Goal: Task Accomplishment & Management: Use online tool/utility

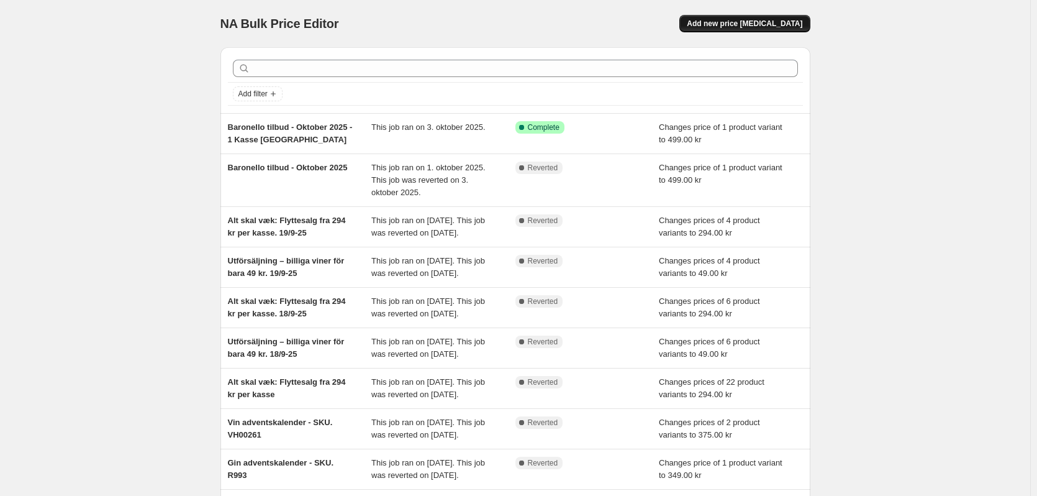
click at [756, 28] on span "Add new price change job" at bounding box center [745, 24] width 116 height 10
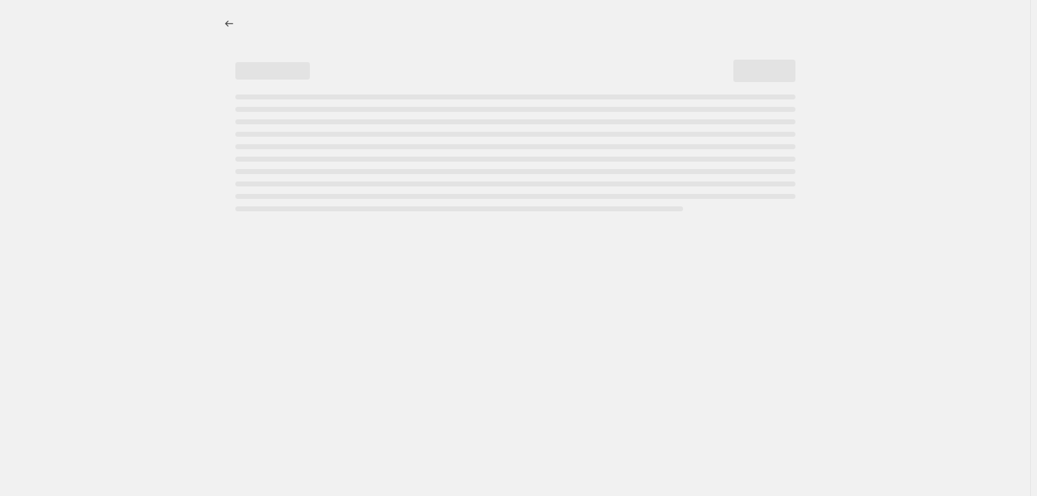
select select "percentage"
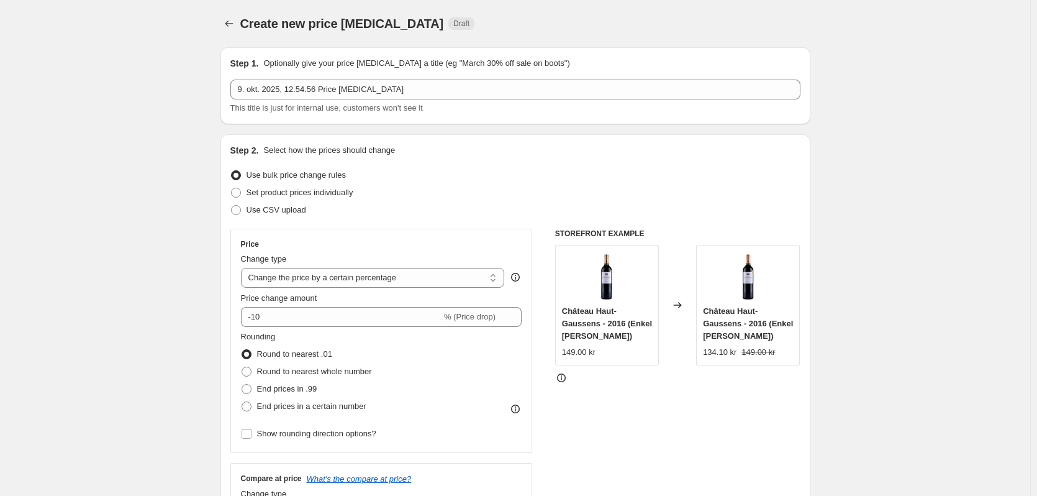
drag, startPoint x: 161, startPoint y: 237, endPoint x: 168, endPoint y: 235, distance: 6.9
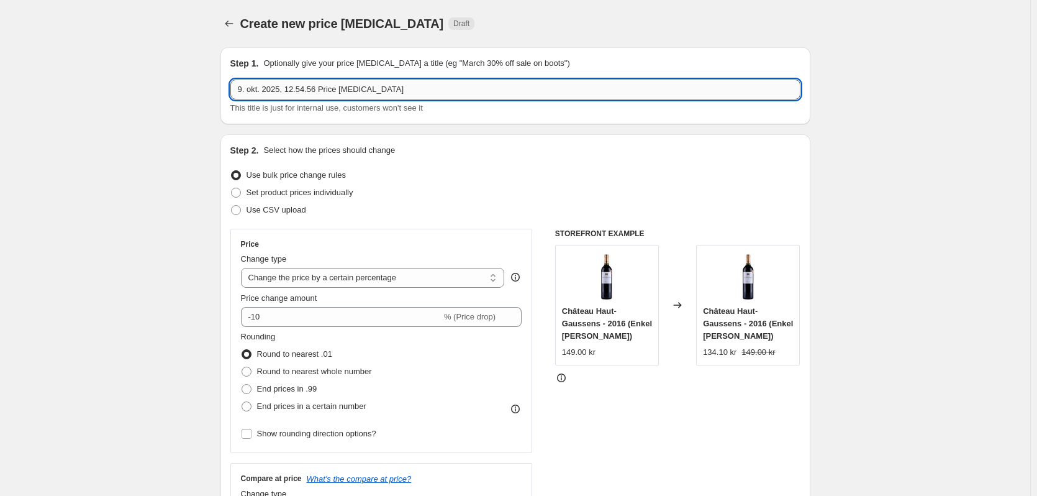
drag, startPoint x: 401, startPoint y: 84, endPoint x: 239, endPoint y: 79, distance: 161.6
click at [239, 79] on input "9. okt. 2025, 12.54.56 Price change job" at bounding box center [515, 89] width 570 height 20
type input "Live d. 13/10-25"
click at [245, 196] on label "Set product prices individually" at bounding box center [291, 192] width 123 height 17
click at [232, 188] on input "Set product prices individually" at bounding box center [231, 188] width 1 height 1
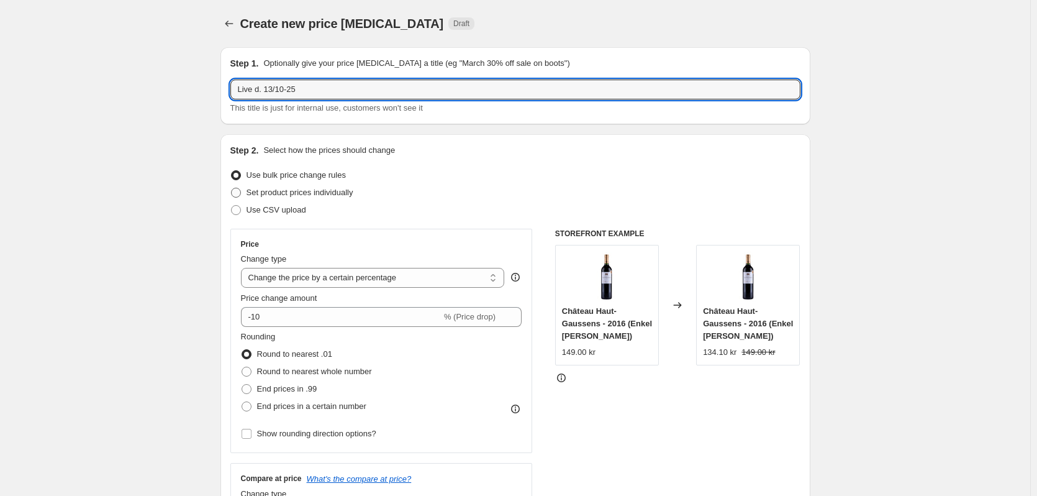
radio input "true"
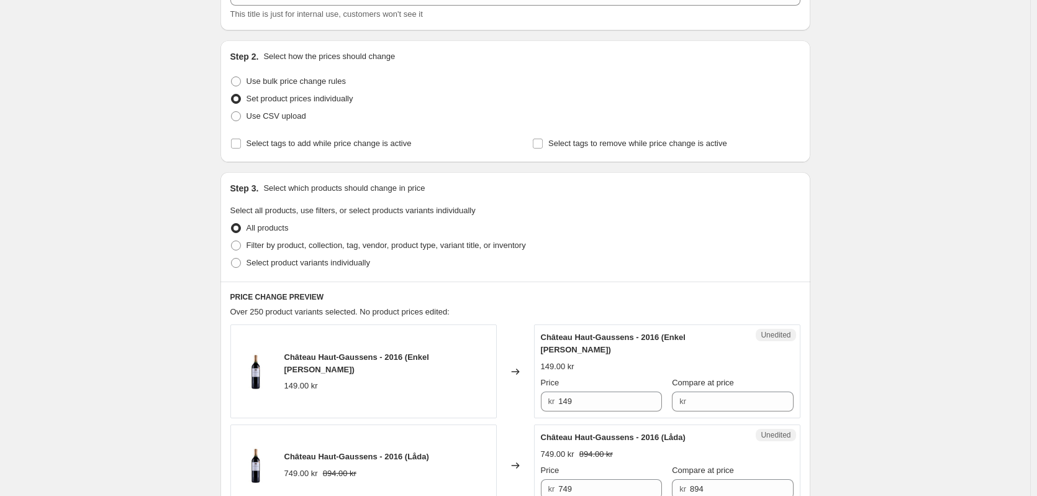
scroll to position [124, 0]
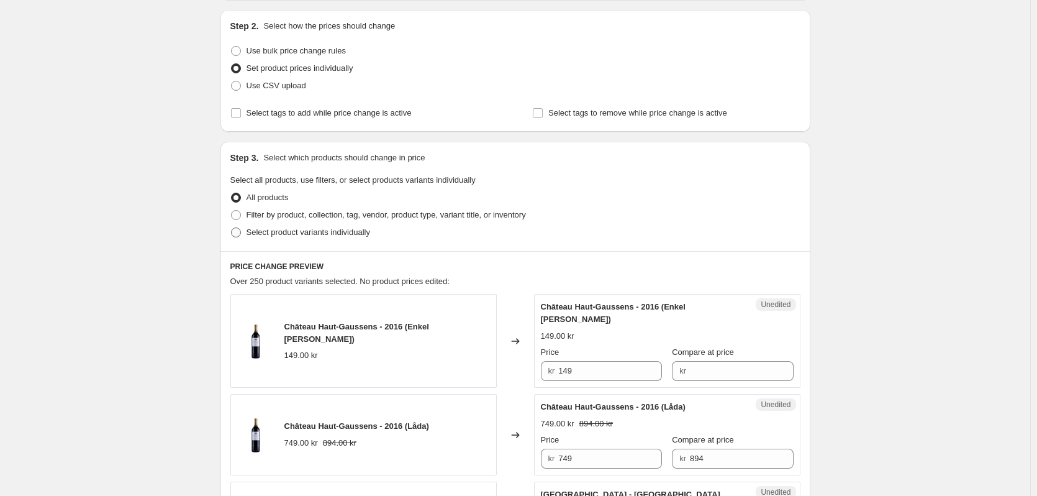
click at [239, 230] on span at bounding box center [236, 232] width 10 height 10
click at [232, 228] on input "Select product variants individually" at bounding box center [231, 227] width 1 height 1
radio input "true"
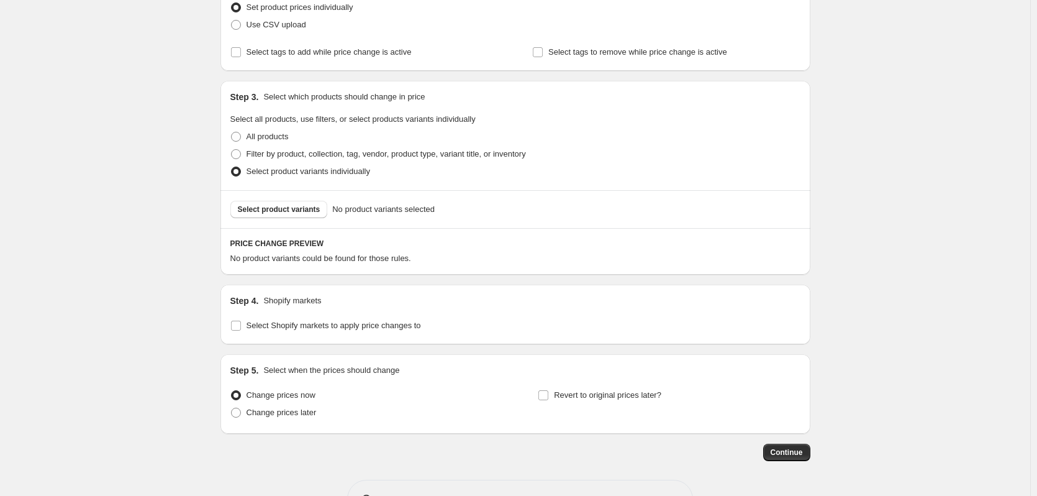
scroll to position [186, 0]
click at [294, 202] on button "Select product variants" at bounding box center [279, 207] width 98 height 17
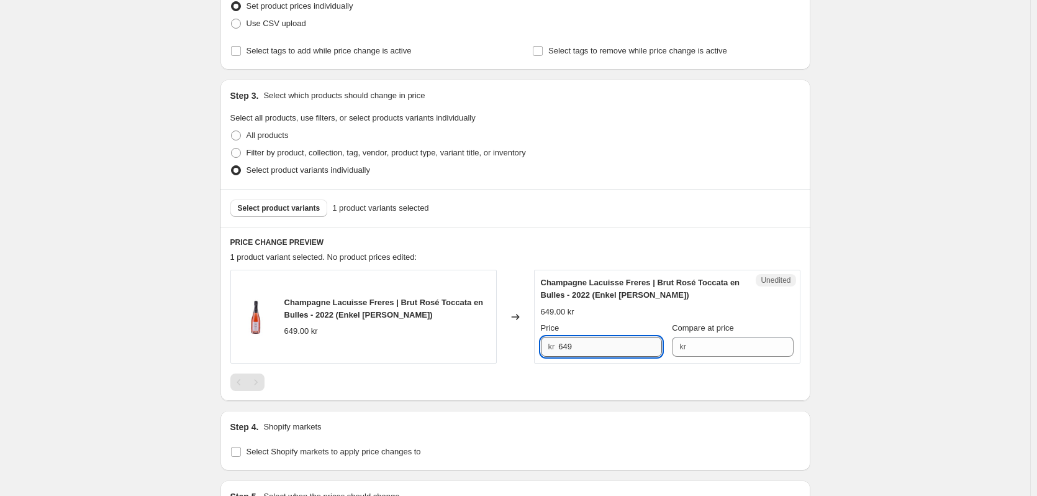
click at [570, 347] on input "649" at bounding box center [610, 347] width 104 height 20
click at [714, 349] on input "Compare at price" at bounding box center [742, 347] width 104 height 20
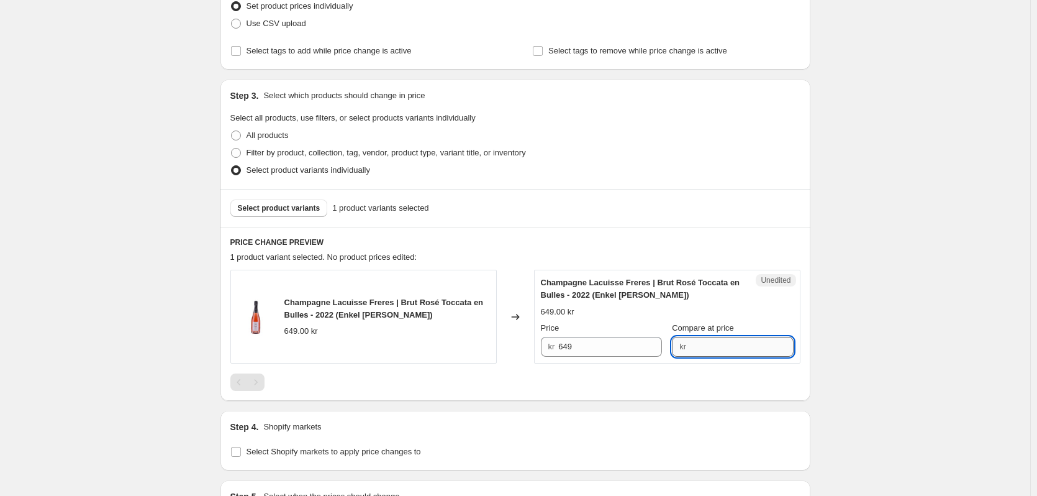
paste input "649"
type input "649"
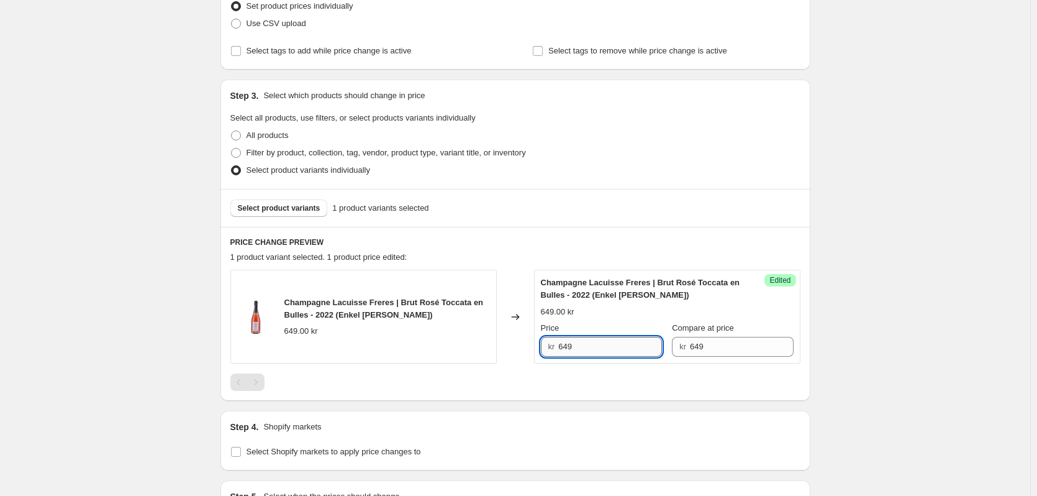
click at [569, 347] on input "649" at bounding box center [610, 347] width 104 height 20
paste input "475"
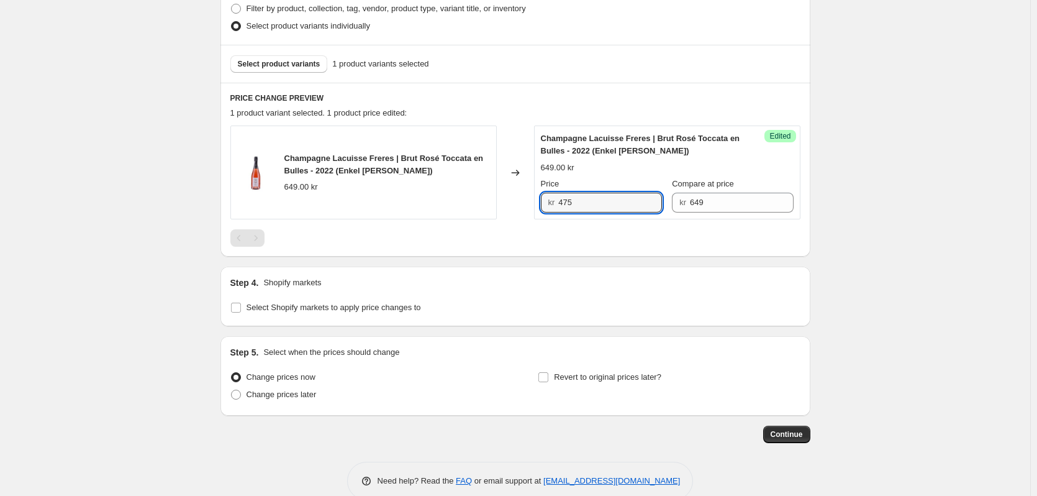
scroll to position [353, 0]
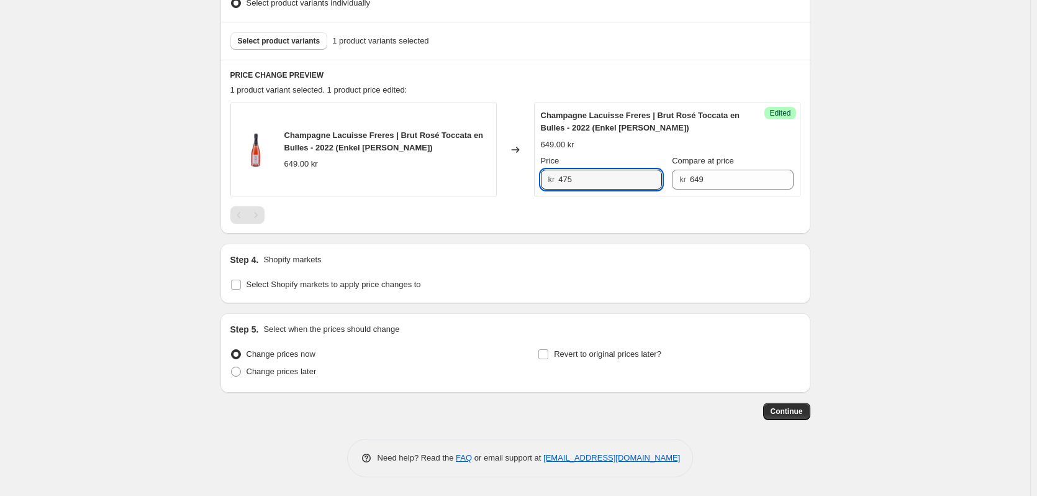
type input "475"
click at [907, 337] on div "Create new price change job. This page is ready Create new price change job Dra…" at bounding box center [515, 71] width 1030 height 849
click at [299, 43] on span "Select product variants" at bounding box center [279, 41] width 83 height 10
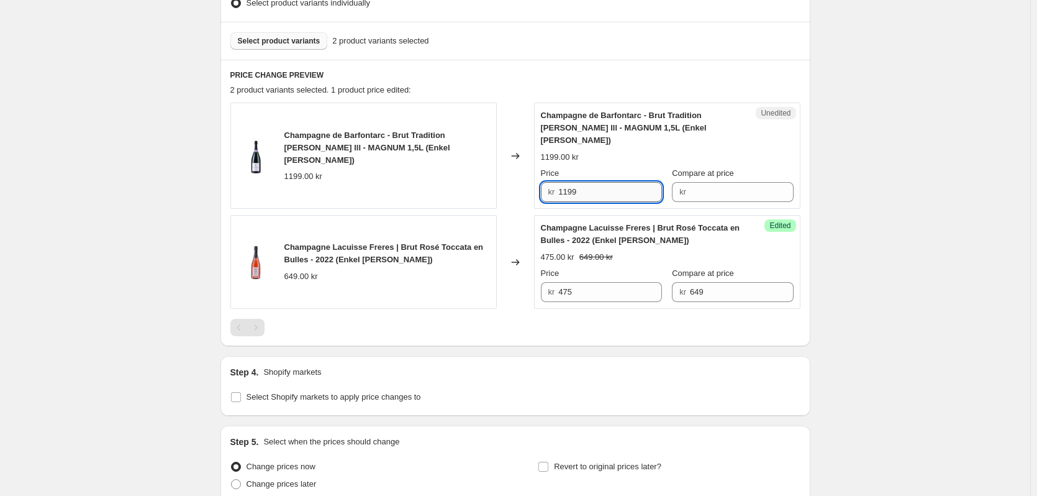
click at [575, 182] on input "1199" at bounding box center [610, 192] width 104 height 20
click at [571, 182] on input "1199" at bounding box center [610, 192] width 104 height 20
click at [567, 182] on input "1199" at bounding box center [610, 192] width 104 height 20
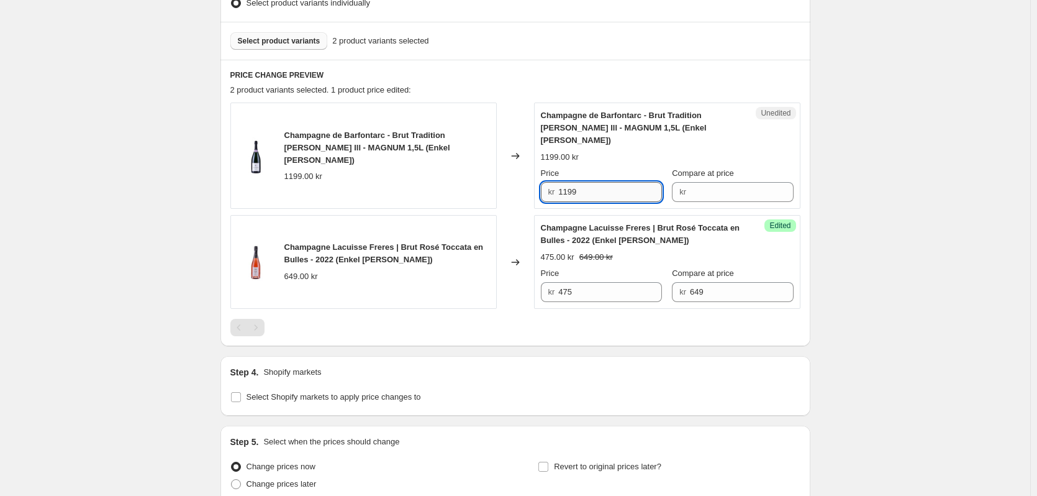
click at [567, 182] on input "1199" at bounding box center [610, 192] width 104 height 20
click at [727, 182] on input "Compare at price" at bounding box center [742, 192] width 104 height 20
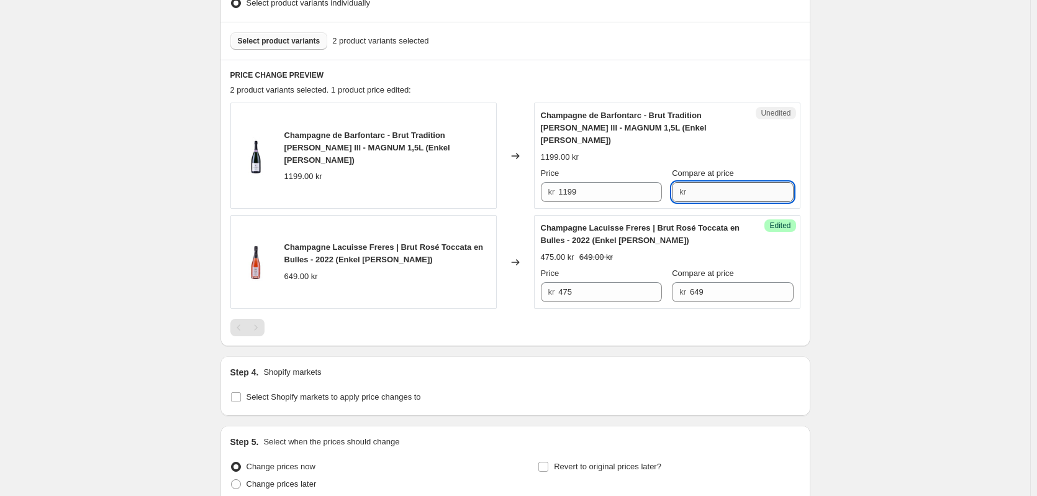
paste input "1199"
type input "1199"
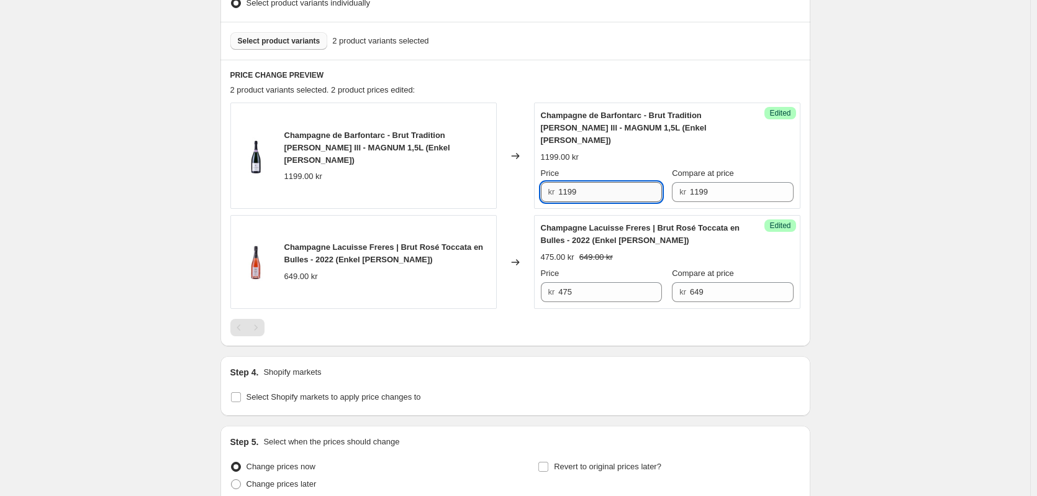
click at [572, 182] on input "1199" at bounding box center [610, 192] width 104 height 20
click at [571, 182] on input "1199" at bounding box center [610, 192] width 104 height 20
type input "750"
click at [304, 42] on span "Select product variants" at bounding box center [279, 41] width 83 height 10
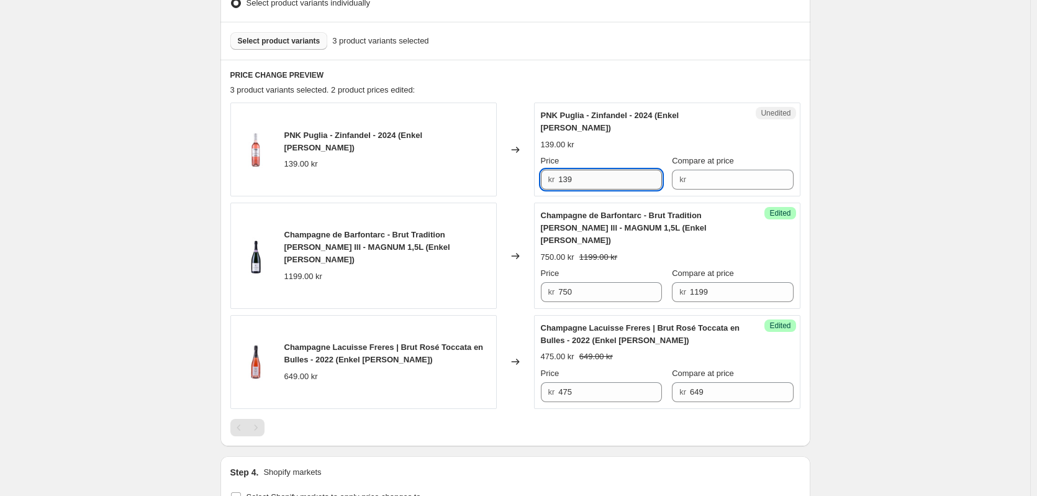
click at [570, 170] on input "139" at bounding box center [610, 180] width 104 height 20
click at [690, 170] on input "Compare at price" at bounding box center [742, 180] width 104 height 20
paste input "139"
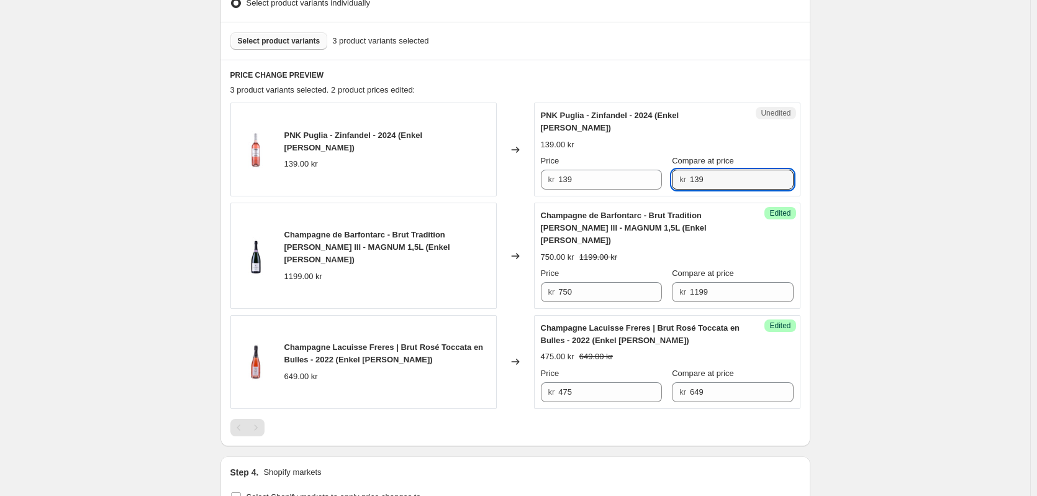
type input "139"
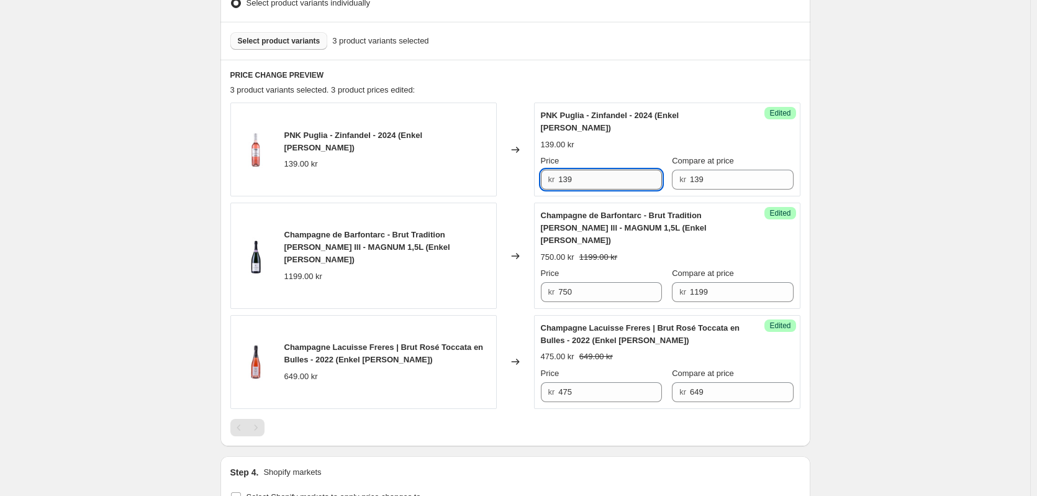
click at [601, 170] on input "139" at bounding box center [610, 180] width 104 height 20
click at [569, 170] on input "139" at bounding box center [610, 180] width 104 height 20
paste input "60"
type input "60"
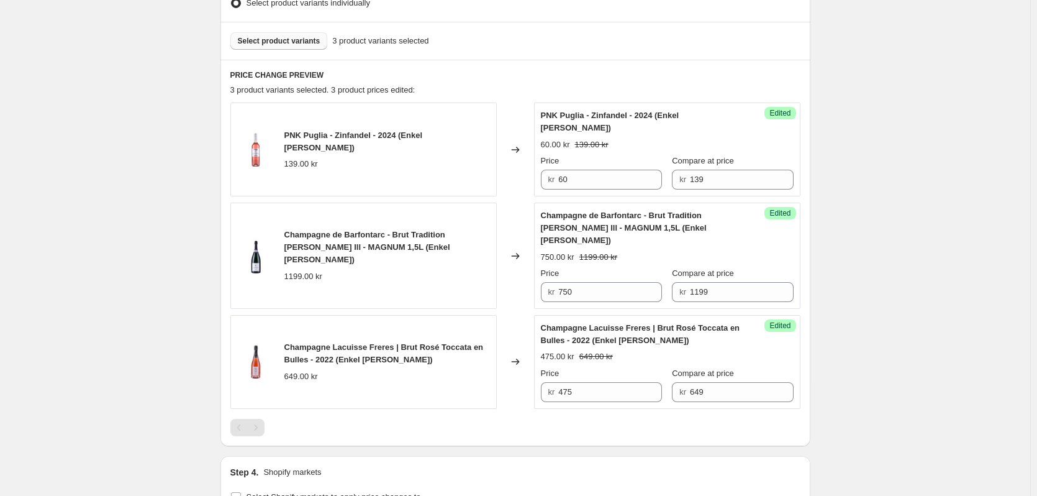
click at [271, 41] on span "Select product variants" at bounding box center [279, 41] width 83 height 10
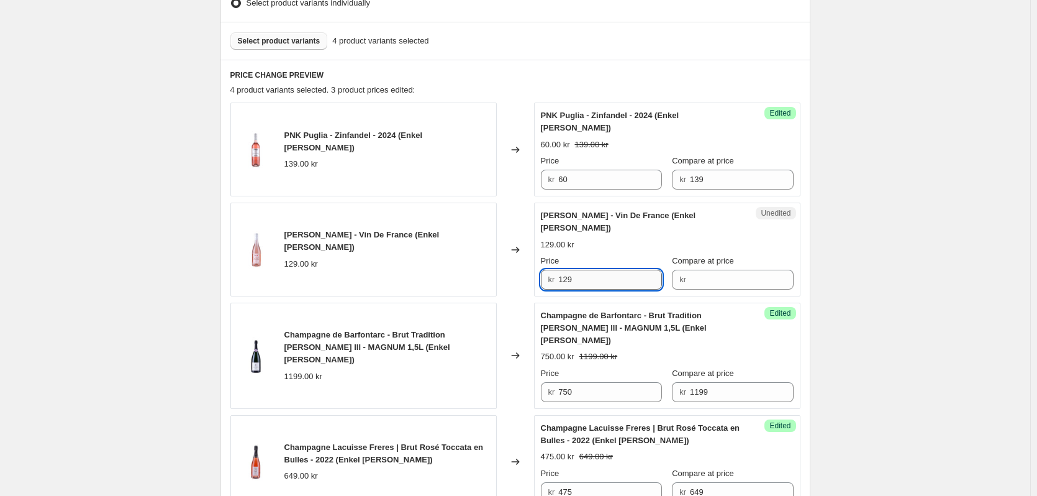
click at [570, 270] on input "129" at bounding box center [610, 280] width 104 height 20
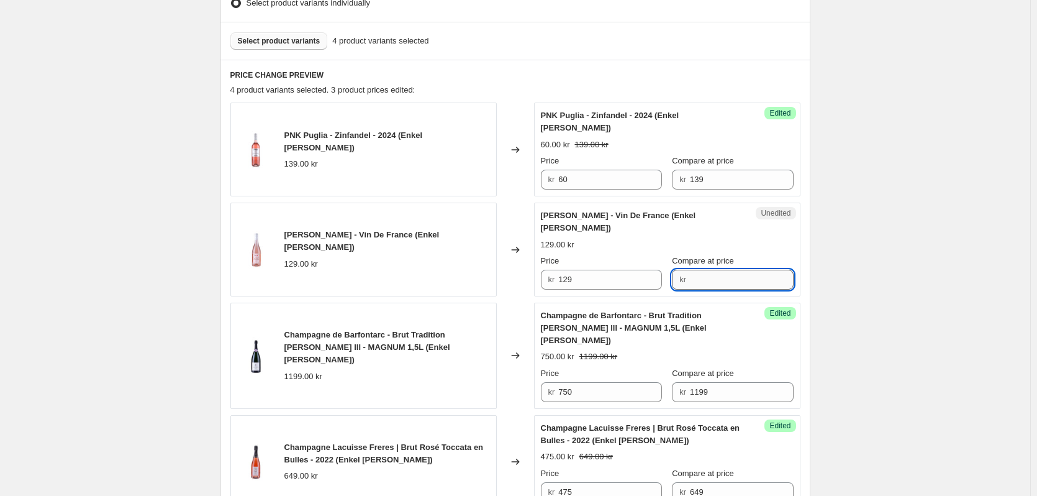
click at [704, 270] on input "Compare at price" at bounding box center [742, 280] width 104 height 20
paste input "129"
type input "129"
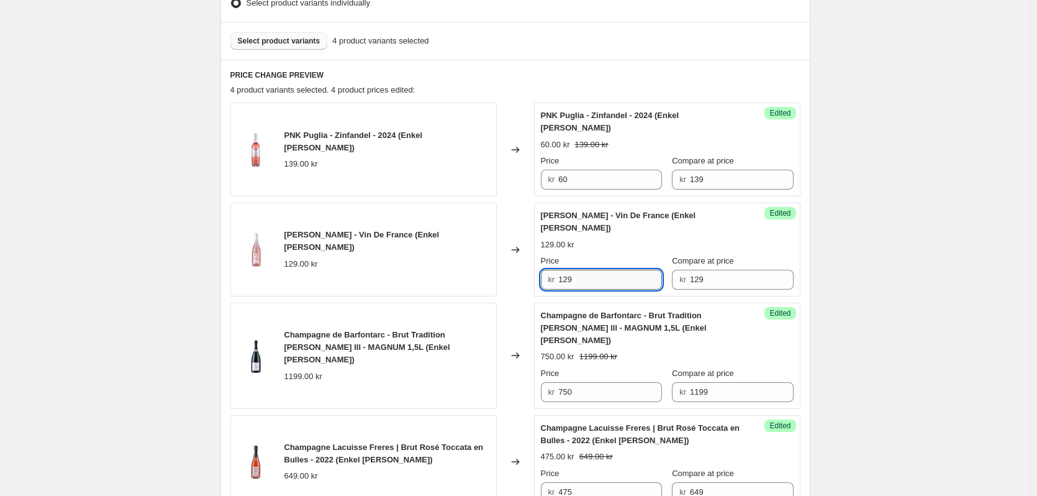
click at [570, 270] on input "129" at bounding box center [610, 280] width 104 height 20
paste input "75"
type input "75"
click at [288, 47] on button "Select product variants" at bounding box center [279, 40] width 98 height 17
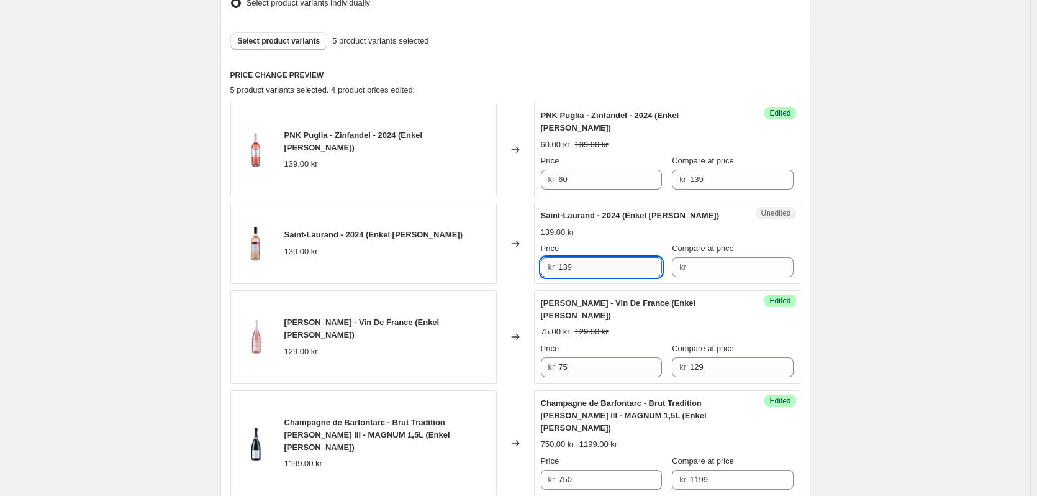
click at [566, 257] on input "139" at bounding box center [610, 267] width 104 height 20
click at [720, 257] on input "Compare at price" at bounding box center [742, 267] width 104 height 20
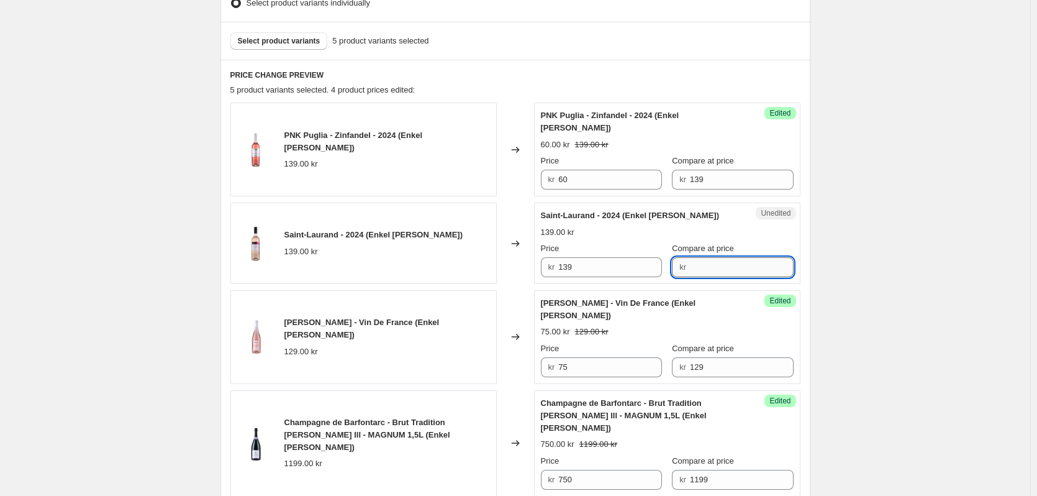
paste input "139"
type input "139"
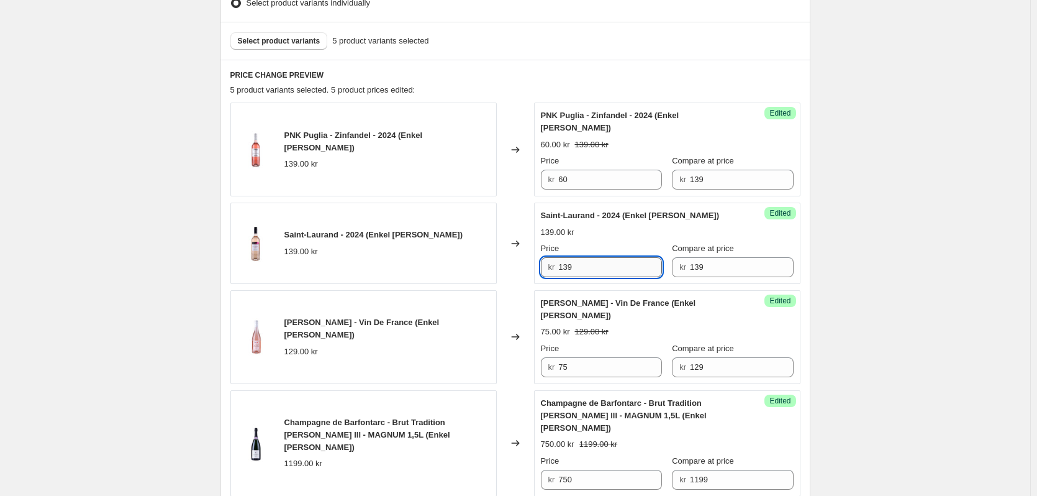
click at [567, 257] on input "139" at bounding box center [610, 267] width 104 height 20
paste input "75"
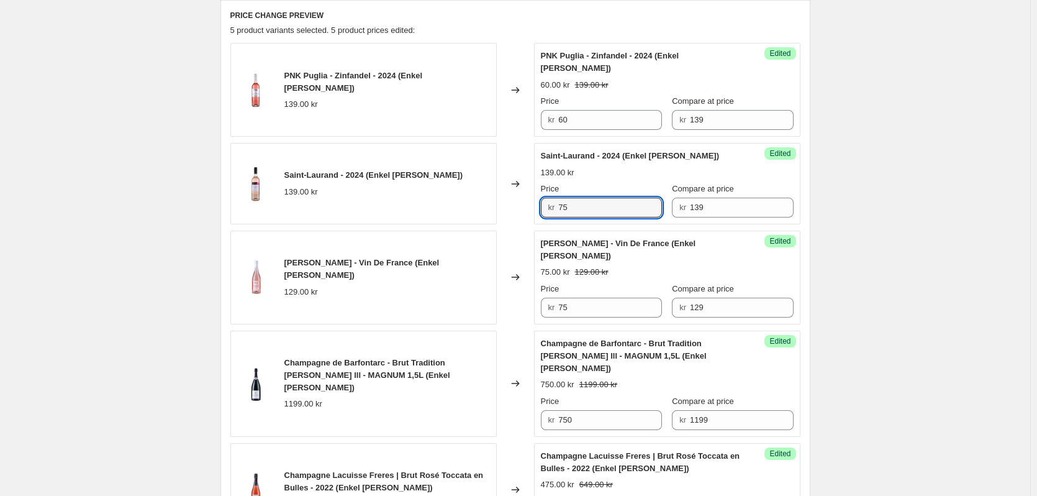
scroll to position [415, 0]
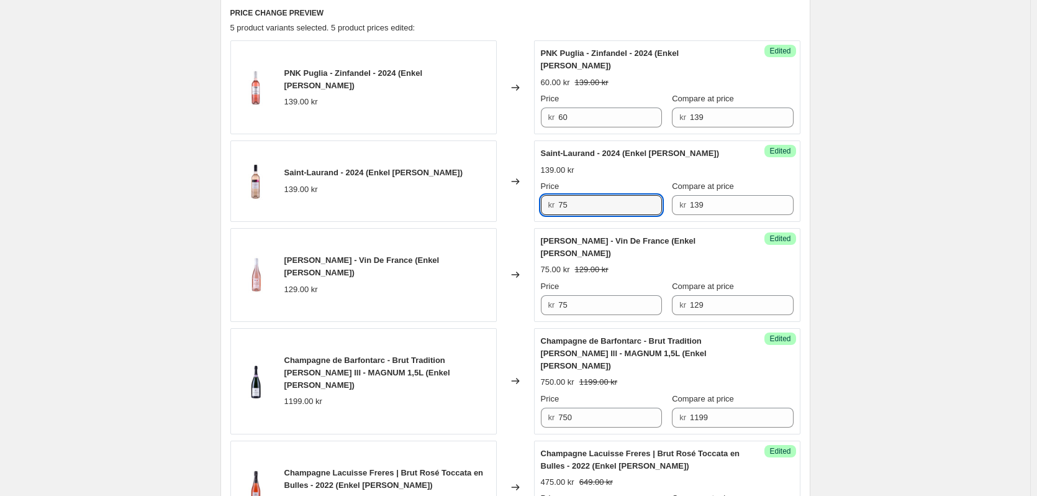
type input "75"
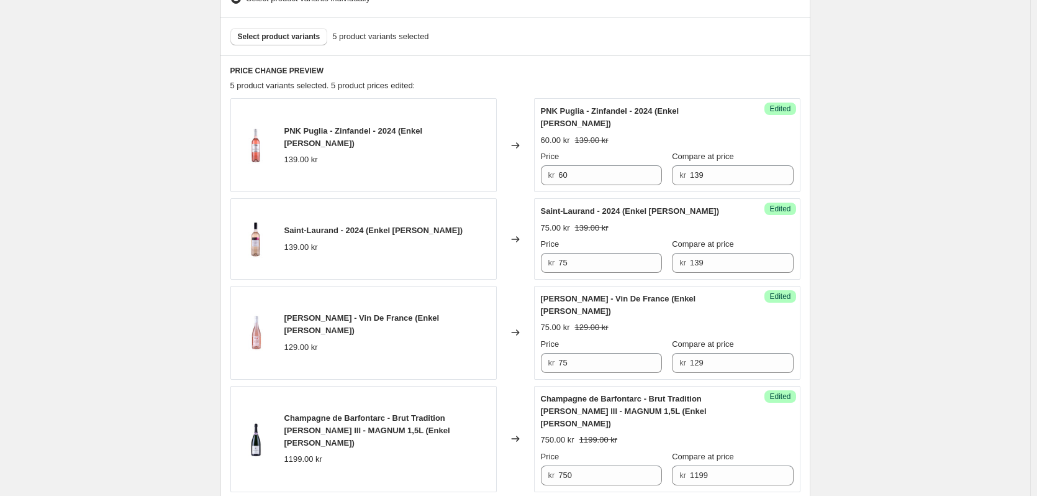
scroll to position [229, 0]
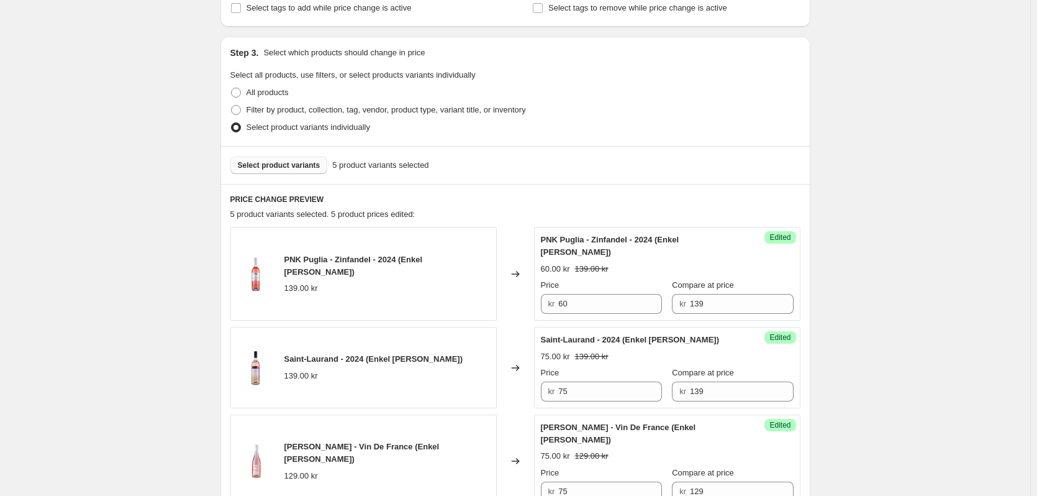
click at [277, 166] on span "Select product variants" at bounding box center [279, 165] width 83 height 10
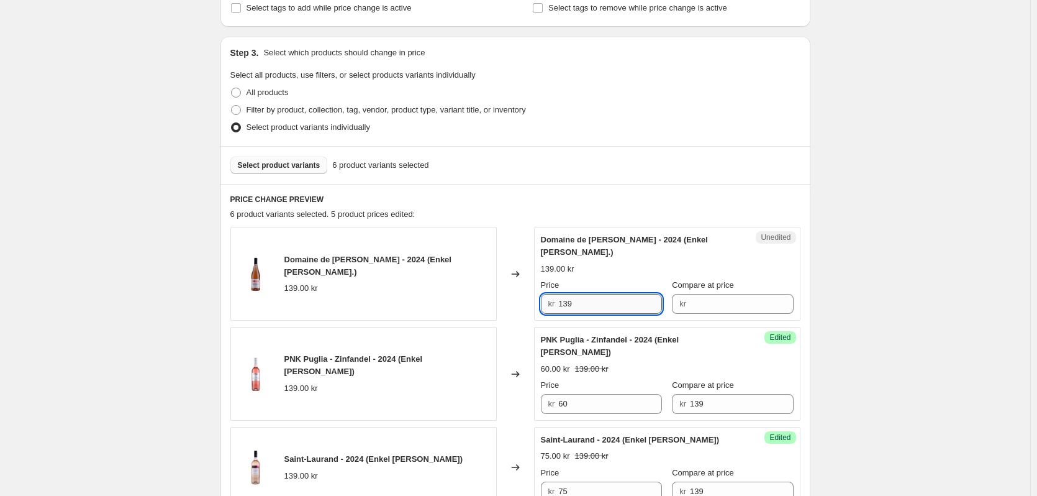
click at [571, 294] on input "139" at bounding box center [610, 304] width 104 height 20
click at [716, 296] on input "Compare at price" at bounding box center [742, 304] width 104 height 20
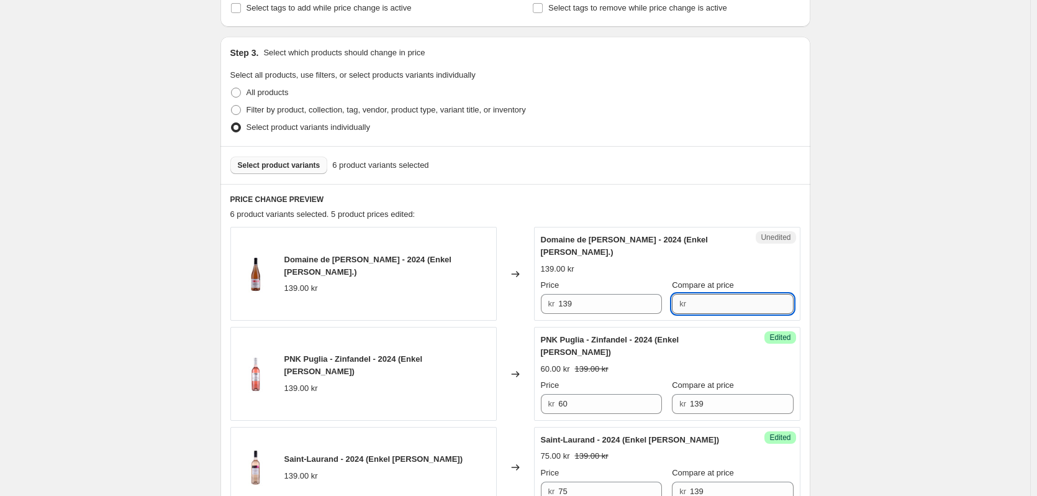
paste input "139"
type input "139"
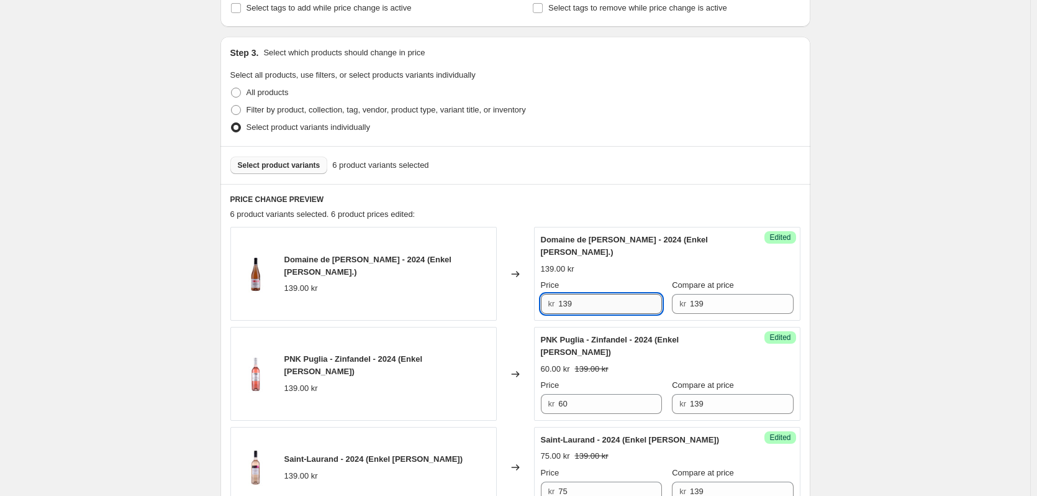
click at [573, 294] on input "139" at bounding box center [610, 304] width 104 height 20
paste input "90"
type input "90"
click at [303, 170] on button "Select product variants" at bounding box center [279, 165] width 98 height 17
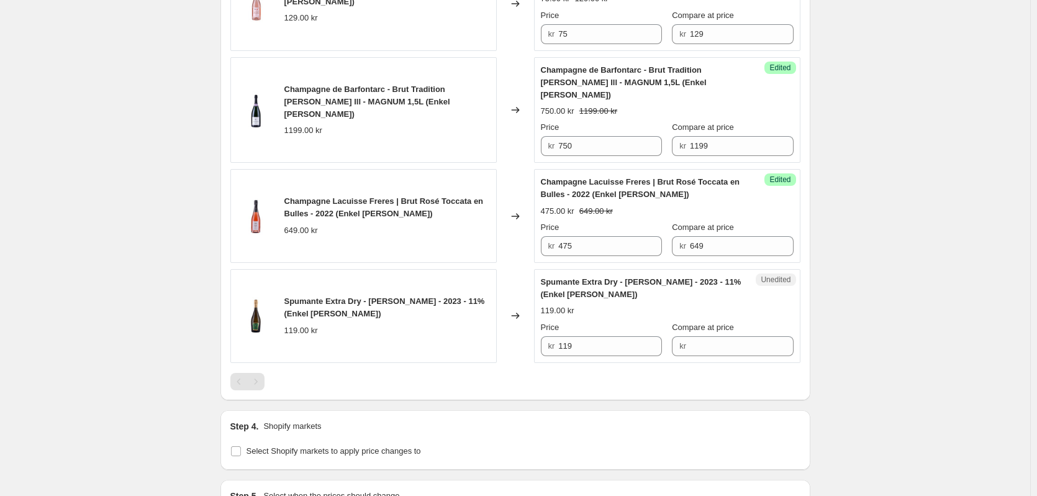
scroll to position [788, 0]
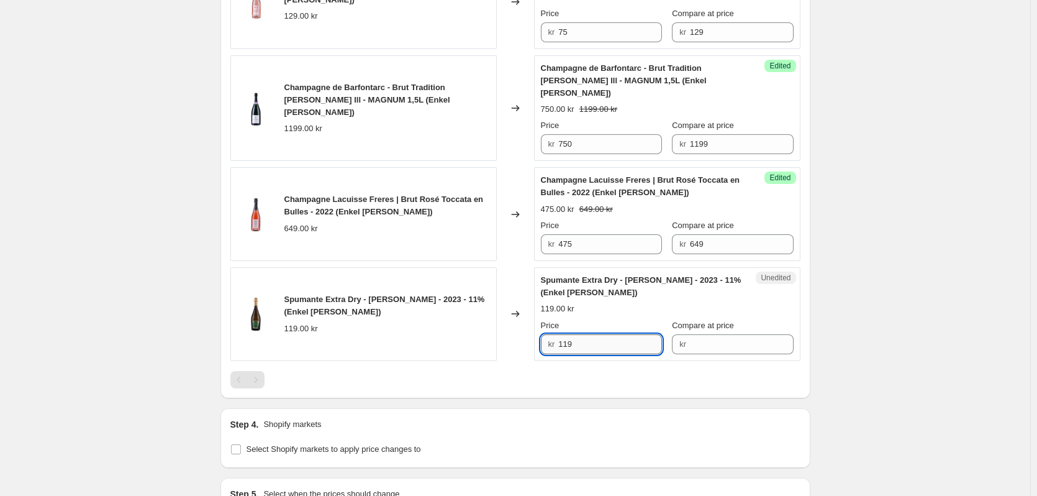
click at [568, 334] on input "119" at bounding box center [610, 344] width 104 height 20
click at [693, 334] on input "Compare at price" at bounding box center [742, 344] width 104 height 20
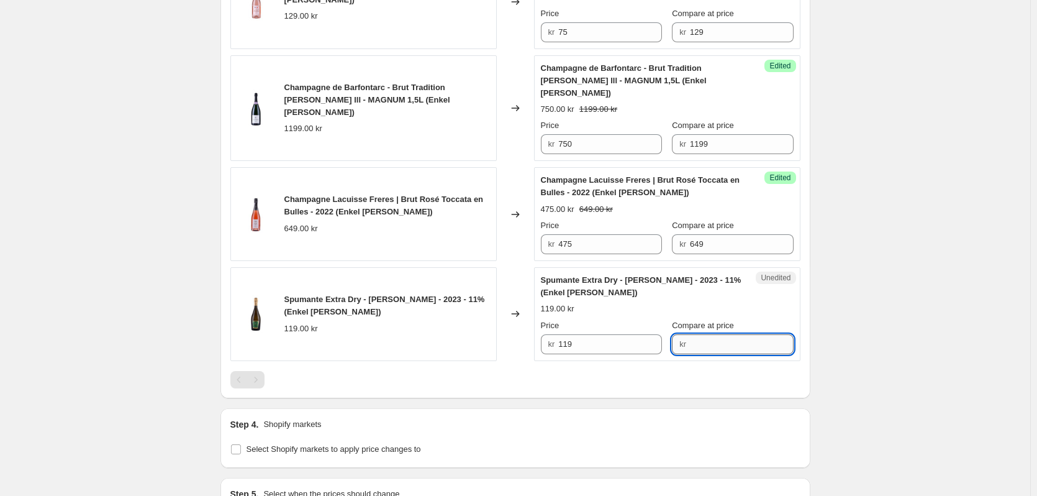
paste input "119"
type input "119"
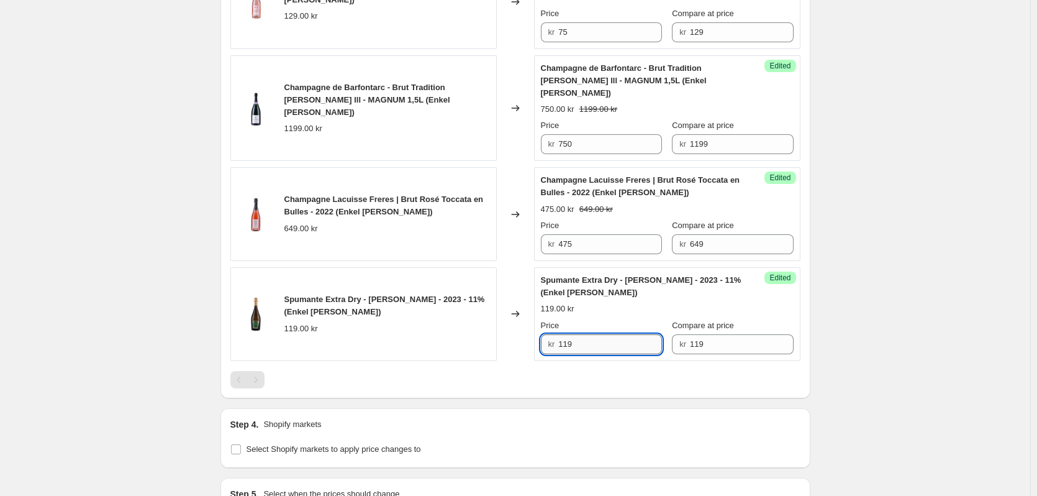
click at [570, 334] on input "119" at bounding box center [610, 344] width 104 height 20
paste input "65"
type input "65"
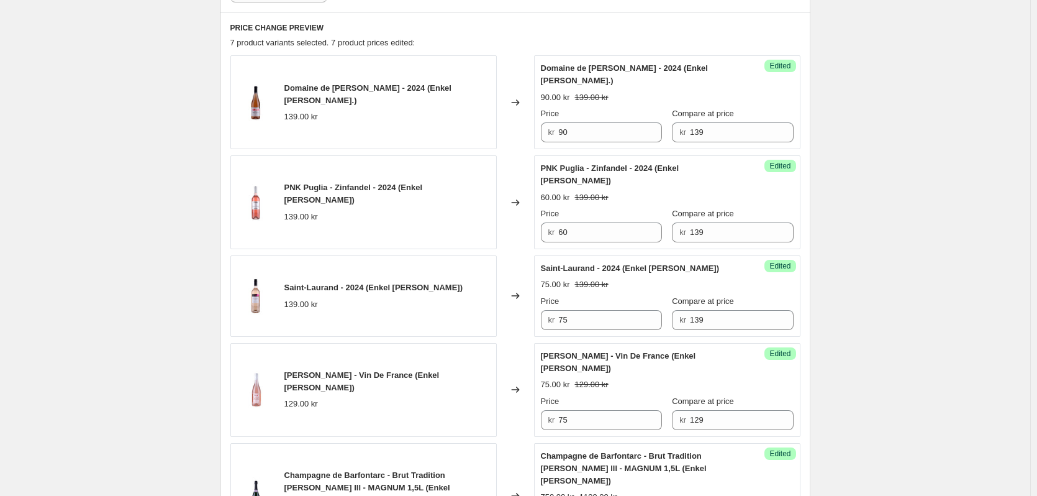
scroll to position [167, 0]
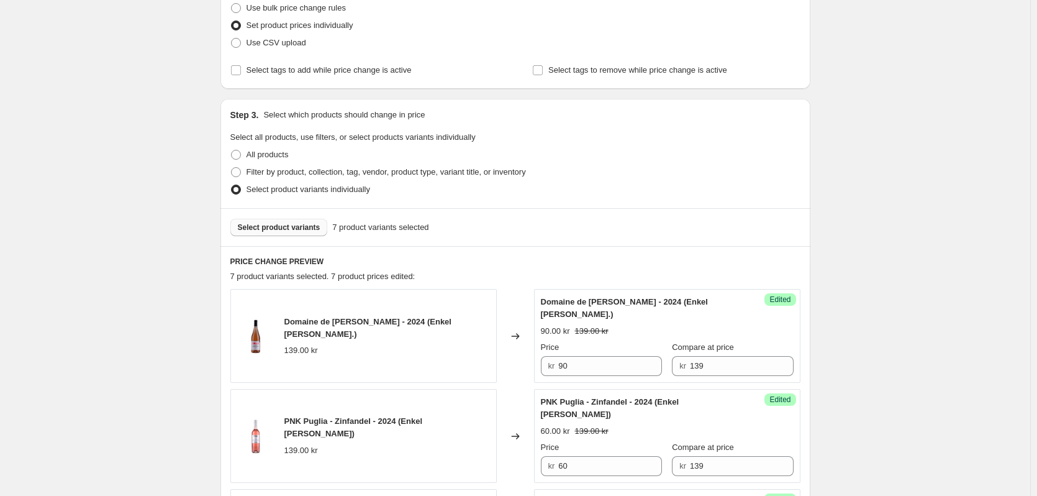
click at [275, 227] on span "Select product variants" at bounding box center [279, 227] width 83 height 10
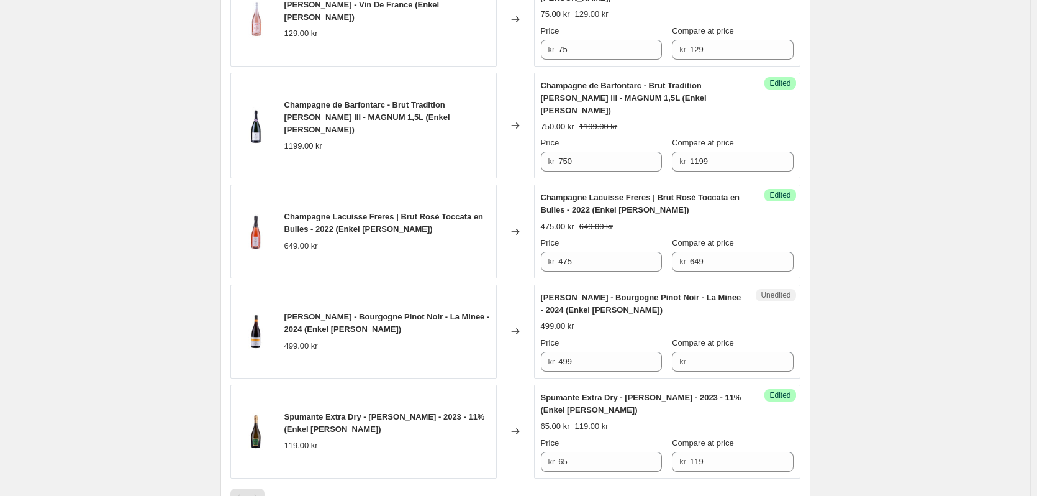
scroll to position [788, 0]
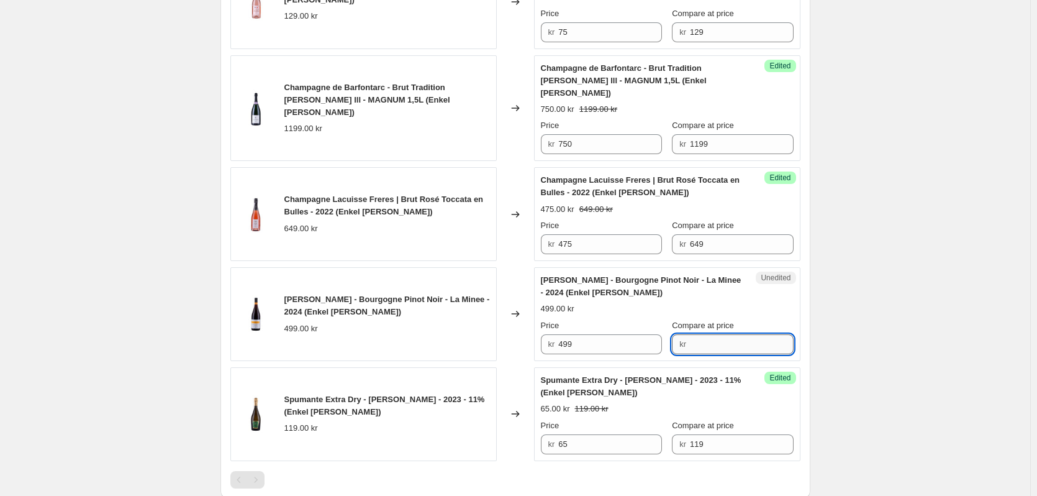
click at [711, 334] on input "Compare at price" at bounding box center [742, 344] width 104 height 20
type input "499"
click at [569, 334] on input "499" at bounding box center [610, 344] width 104 height 20
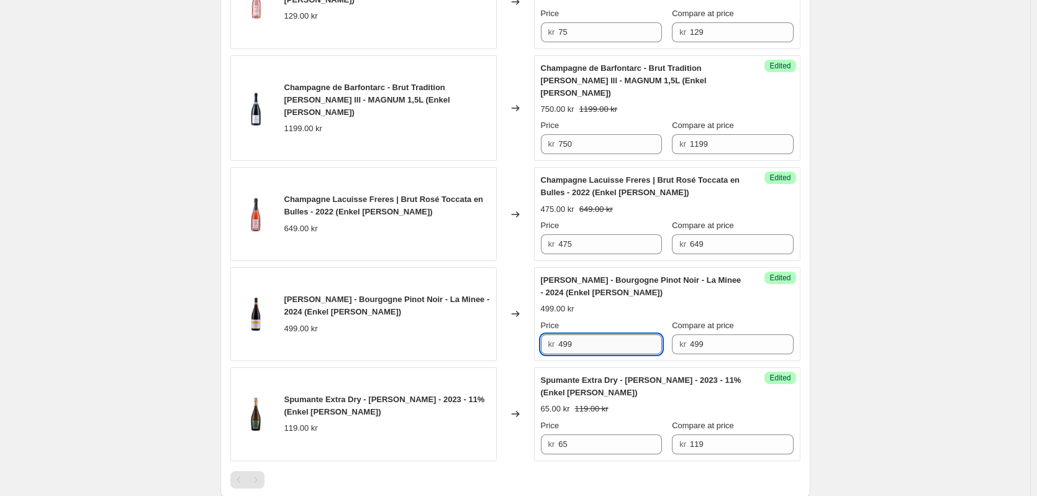
click at [569, 334] on input "499" at bounding box center [610, 344] width 104 height 20
paste input "375"
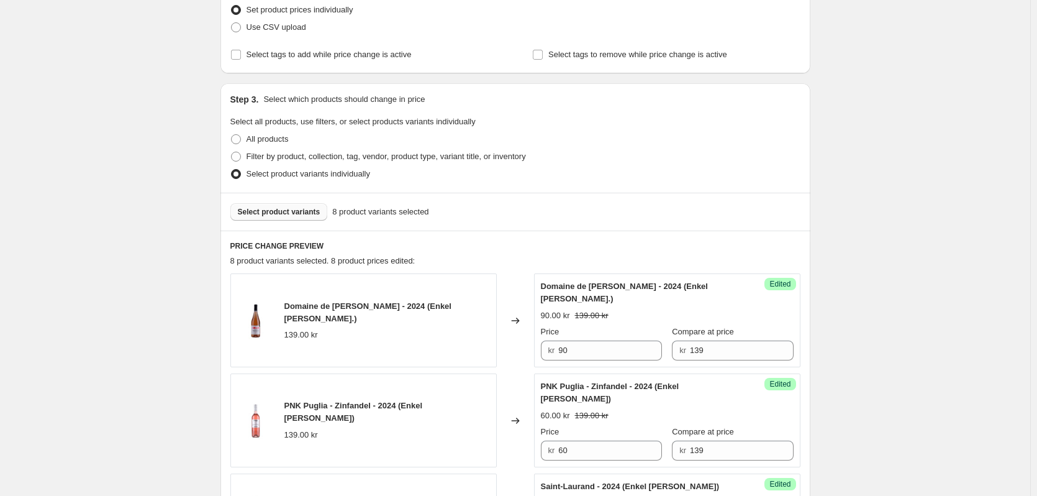
scroll to position [167, 0]
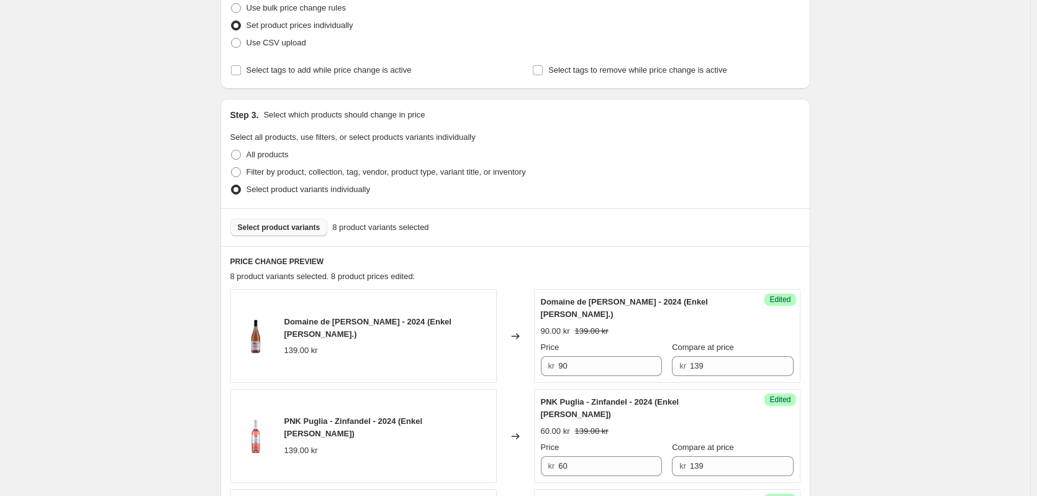
type input "375"
click at [272, 230] on span "Select product variants" at bounding box center [279, 227] width 83 height 10
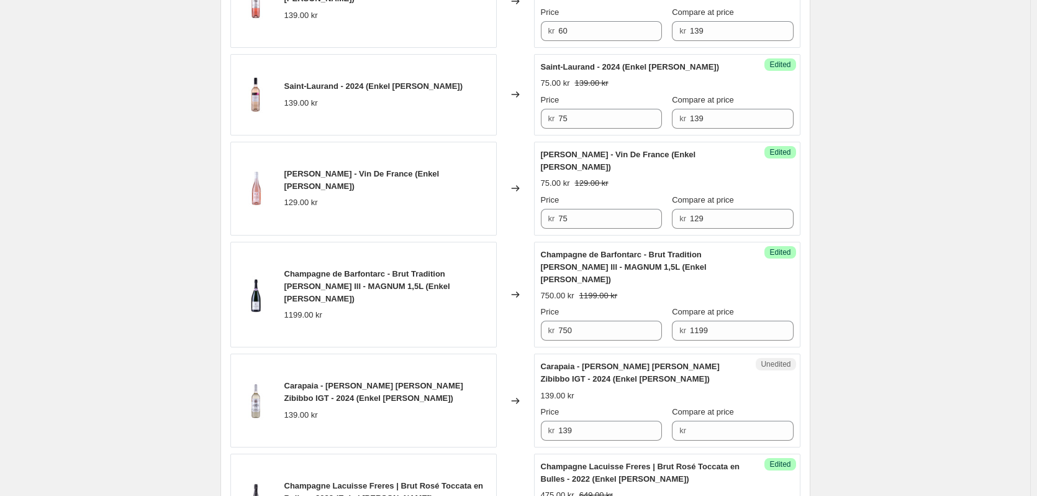
scroll to position [664, 0]
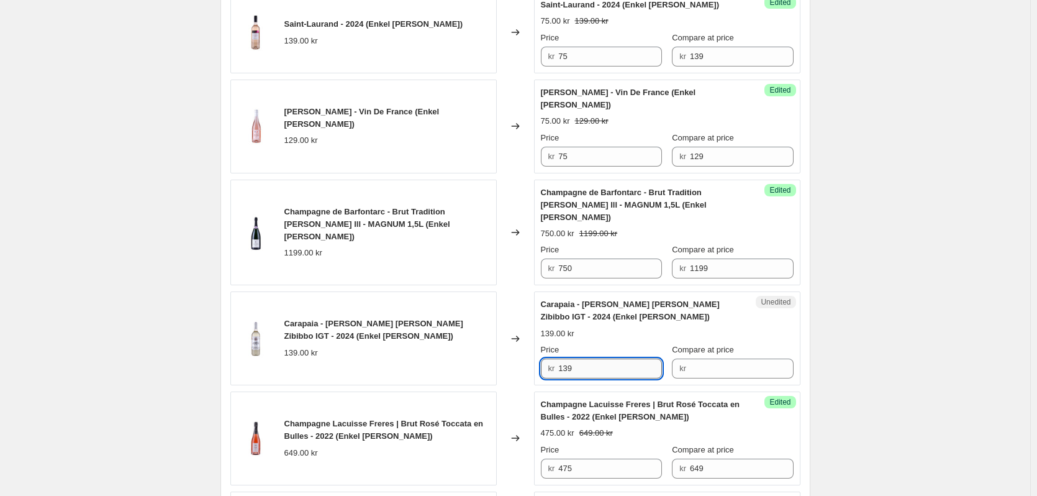
click at [569, 358] on input "139" at bounding box center [610, 368] width 104 height 20
click at [699, 358] on input "Compare at price" at bounding box center [742, 368] width 104 height 20
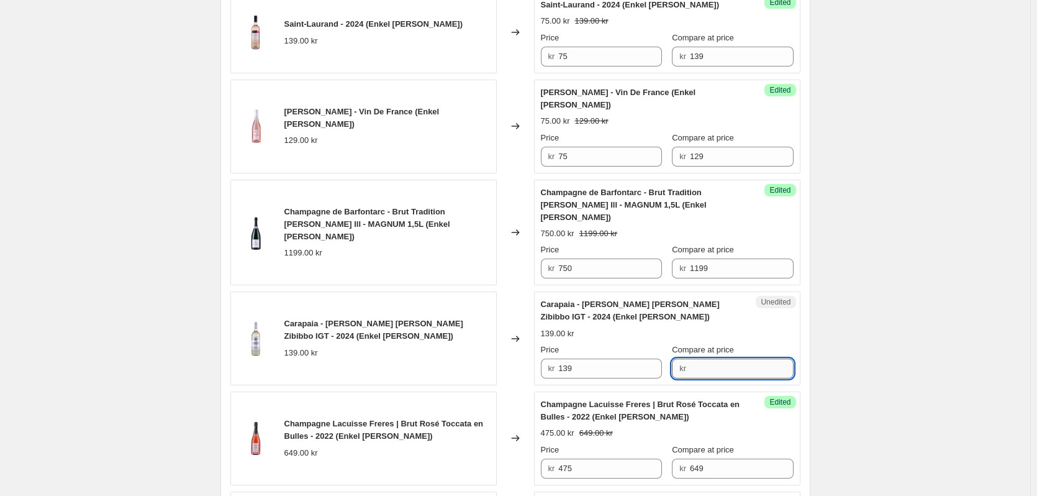
paste input "139"
type input "139"
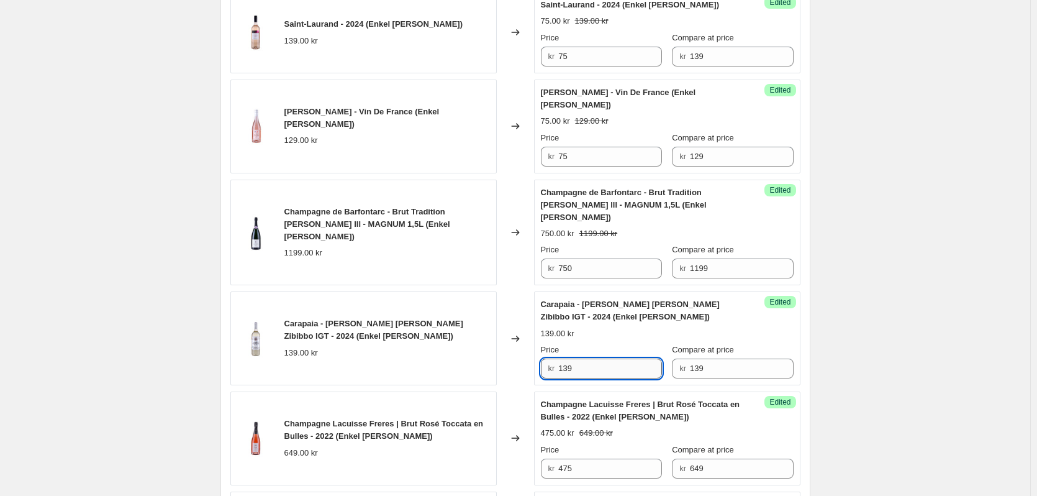
click at [569, 358] on input "139" at bounding box center [610, 368] width 104 height 20
paste input "75"
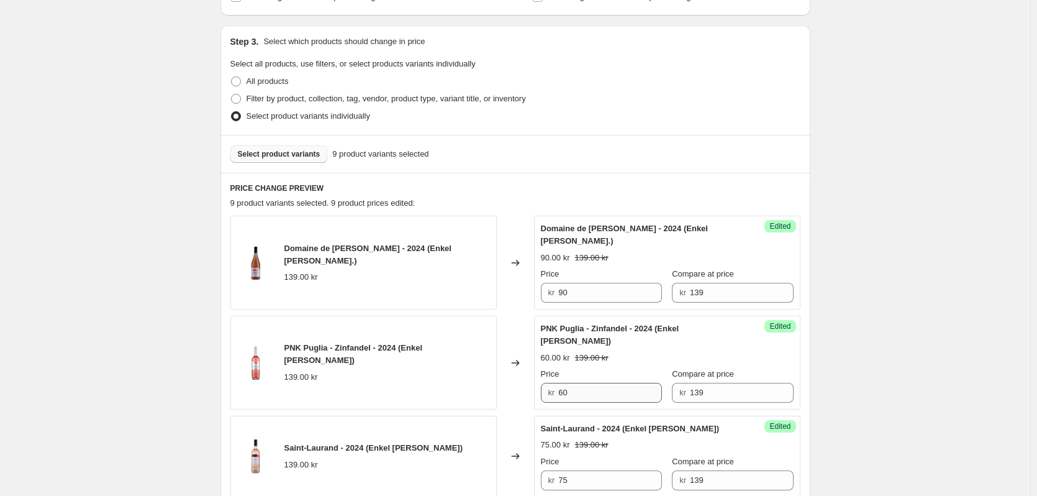
scroll to position [229, 0]
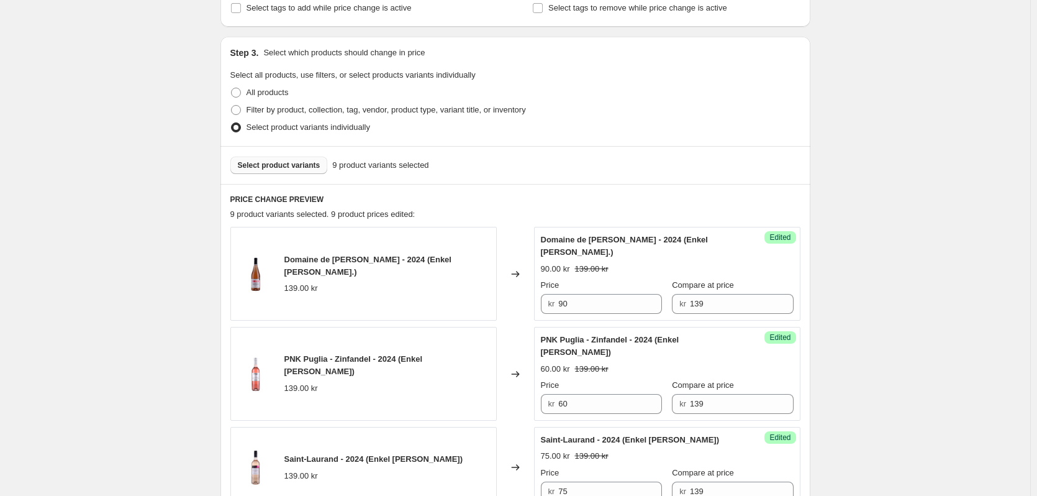
type input "75"
click at [273, 158] on button "Select product variants" at bounding box center [279, 165] width 98 height 17
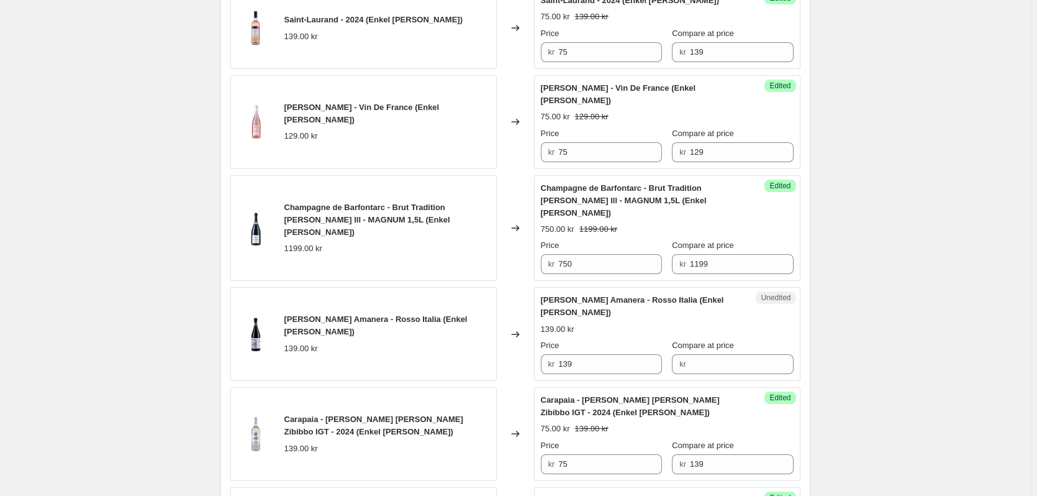
scroll to position [726, 0]
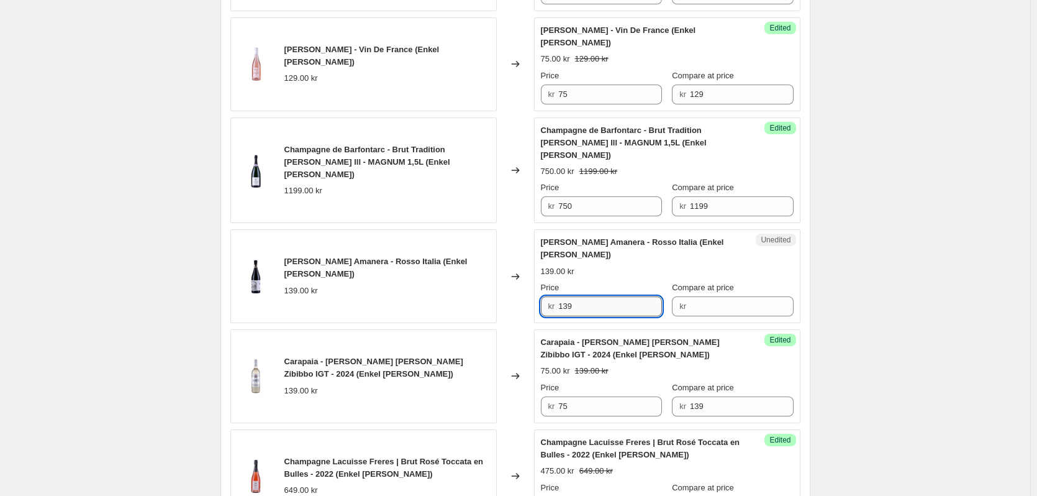
click at [566, 296] on input "139" at bounding box center [610, 306] width 104 height 20
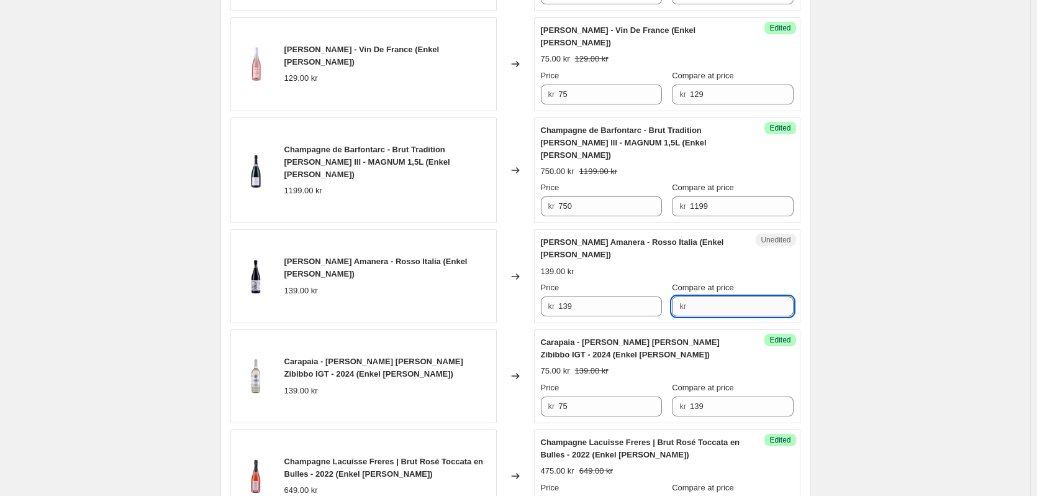
click at [712, 296] on input "Compare at price" at bounding box center [742, 306] width 104 height 20
paste input "139"
type input "139"
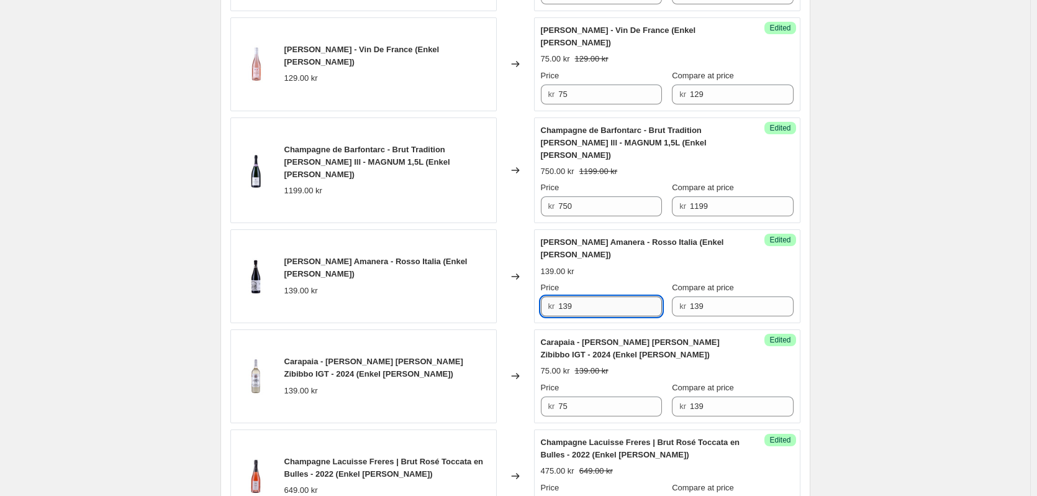
click at [568, 296] on input "139" at bounding box center [610, 306] width 104 height 20
paste input "75"
type input "75"
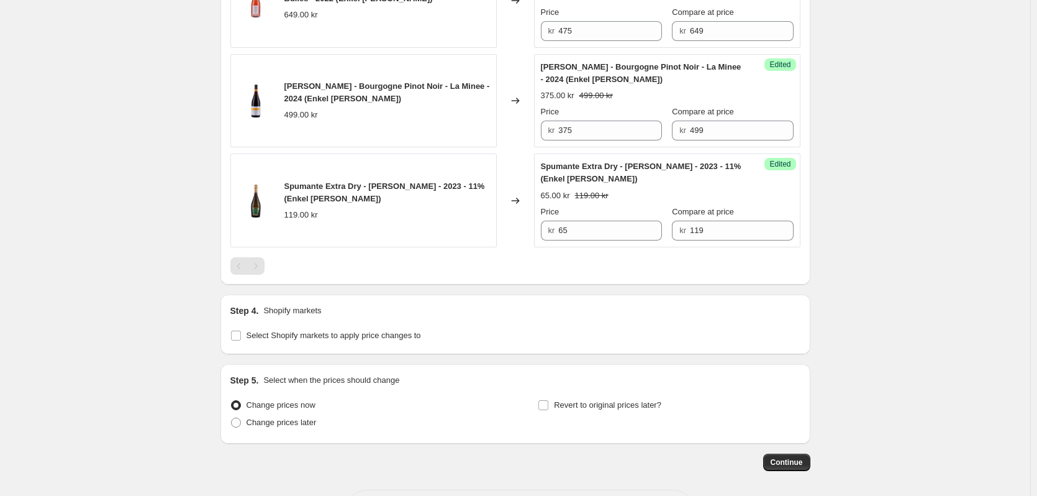
scroll to position [1202, 0]
click at [248, 412] on label "Change prices later" at bounding box center [273, 420] width 86 height 17
click at [232, 416] on input "Change prices later" at bounding box center [231, 416] width 1 height 1
radio input "true"
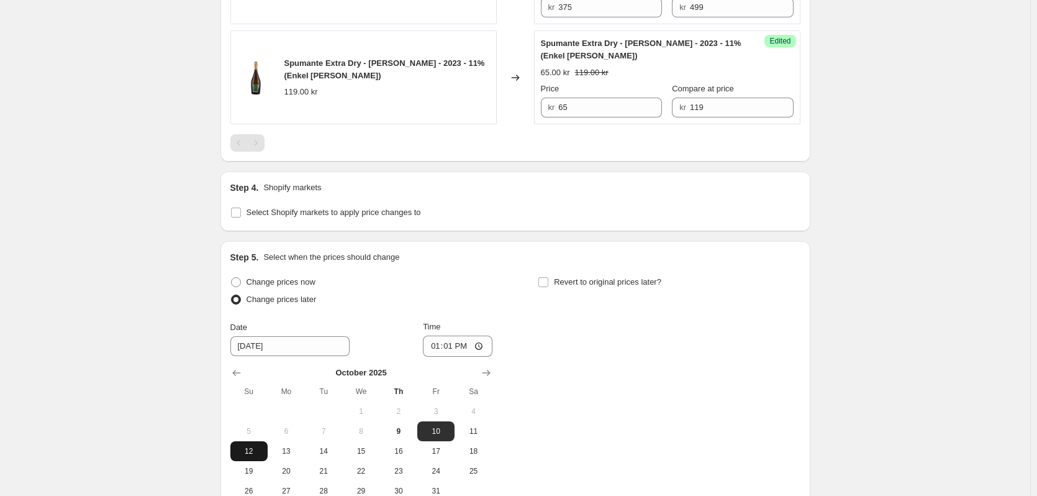
scroll to position [1327, 0]
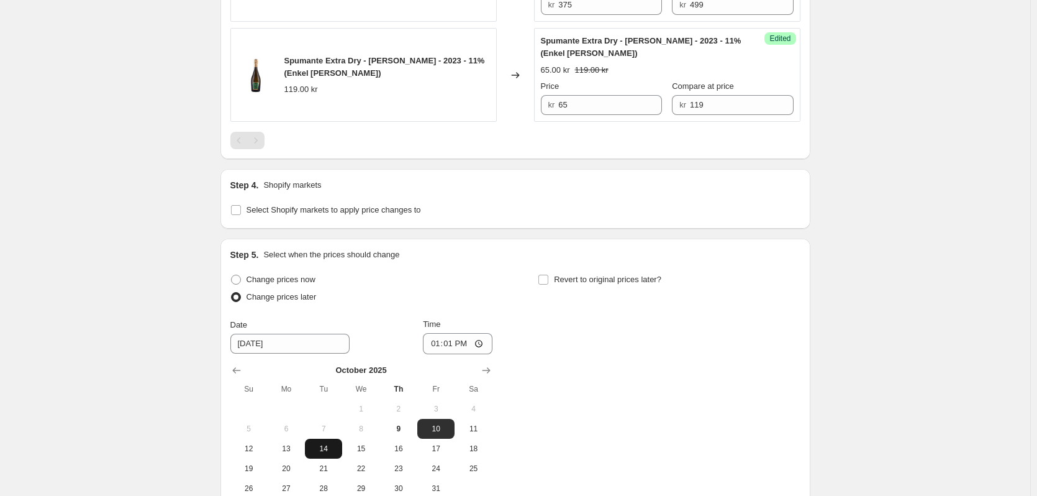
click at [329, 438] on button "14" at bounding box center [323, 448] width 37 height 20
type input "10/14/2025"
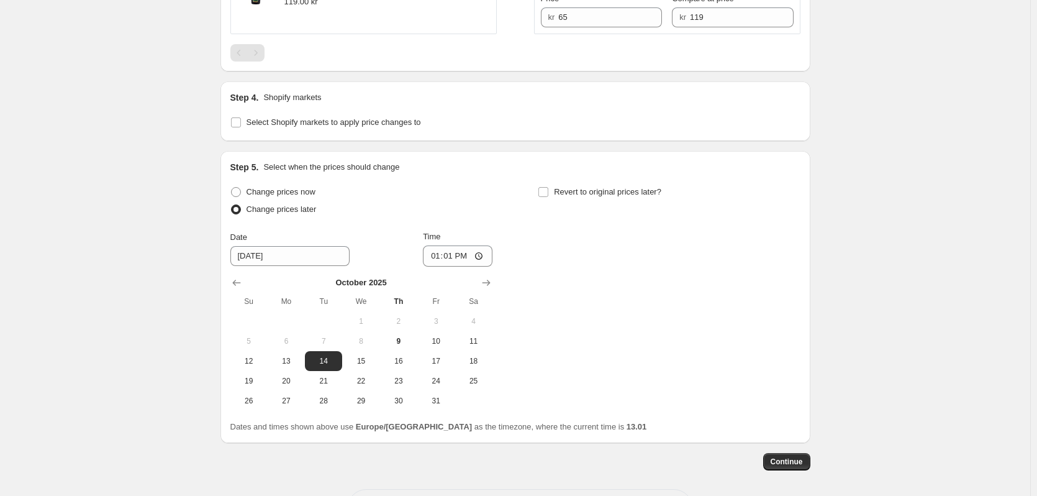
scroll to position [1415, 0]
click at [797, 456] on span "Continue" at bounding box center [787, 461] width 32 height 10
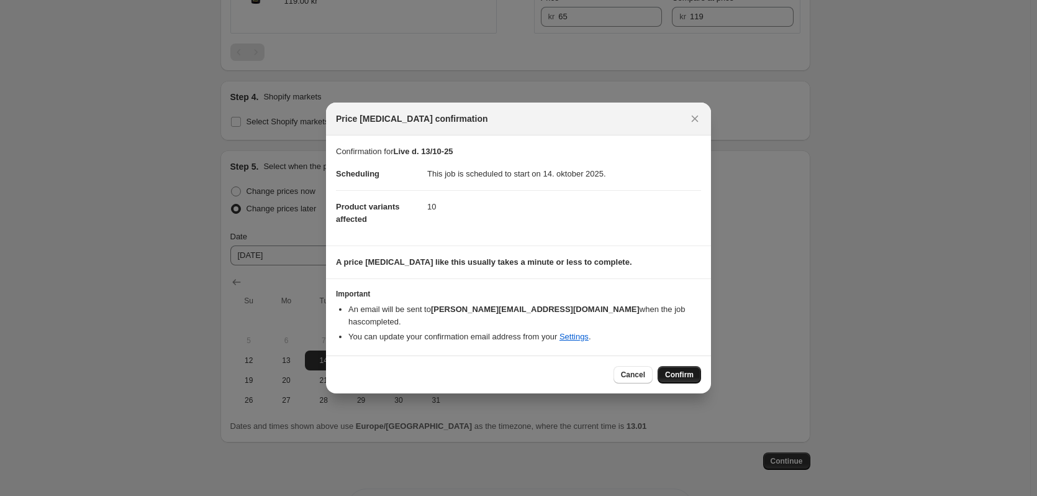
click at [694, 366] on button "Confirm" at bounding box center [679, 374] width 43 height 17
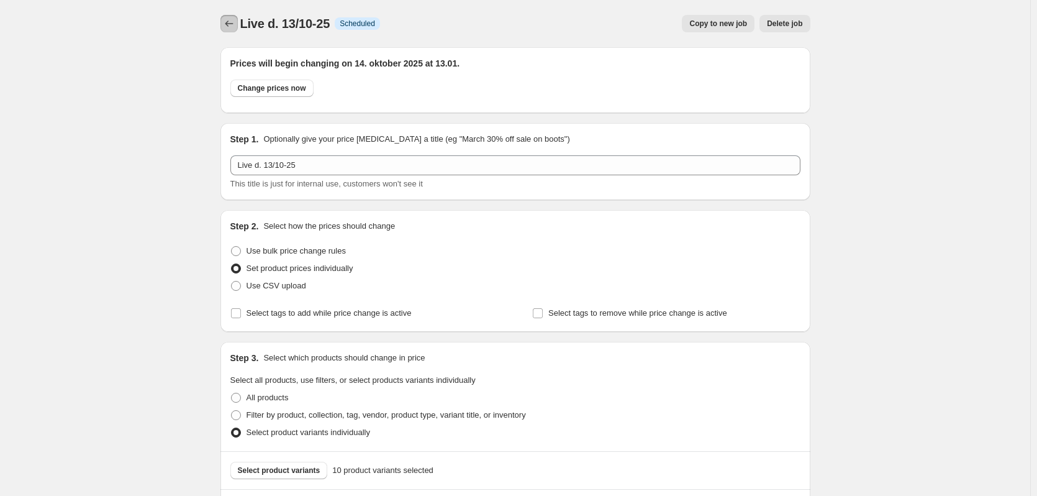
click at [234, 27] on icon "Price change jobs" at bounding box center [229, 23] width 12 height 12
